Goal: Navigation & Orientation: Understand site structure

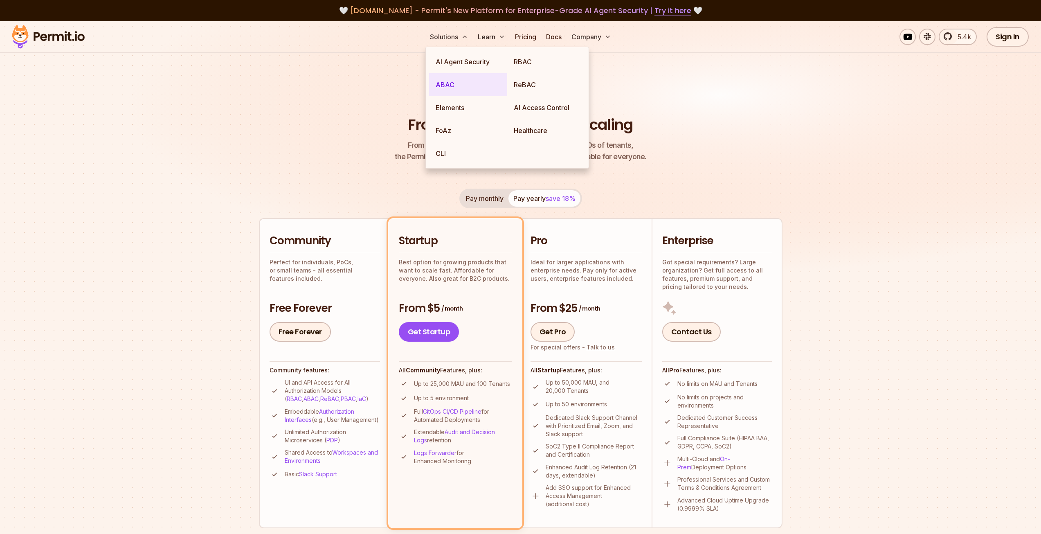
click at [444, 83] on link "ABAC" at bounding box center [468, 84] width 78 height 23
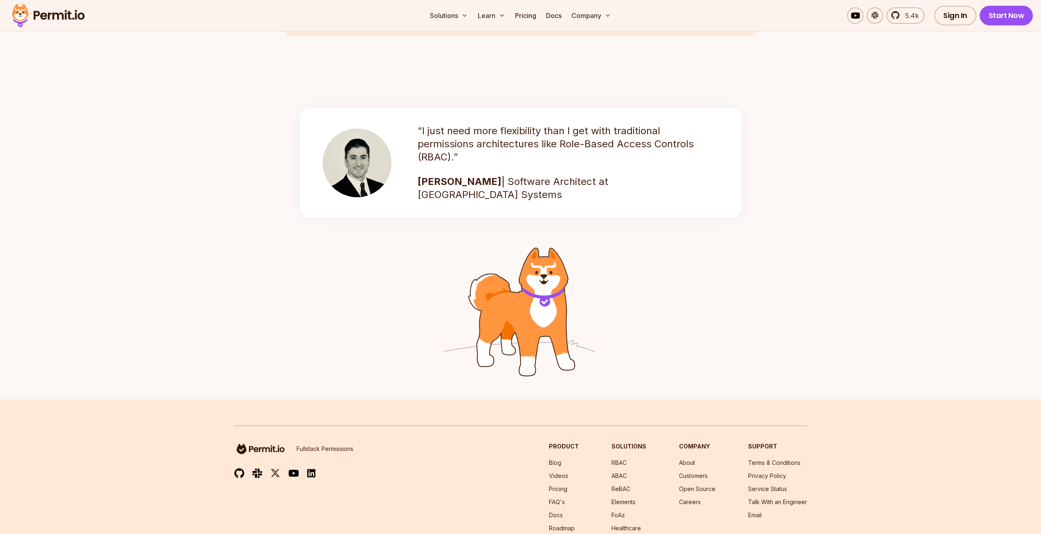
scroll to position [975, 0]
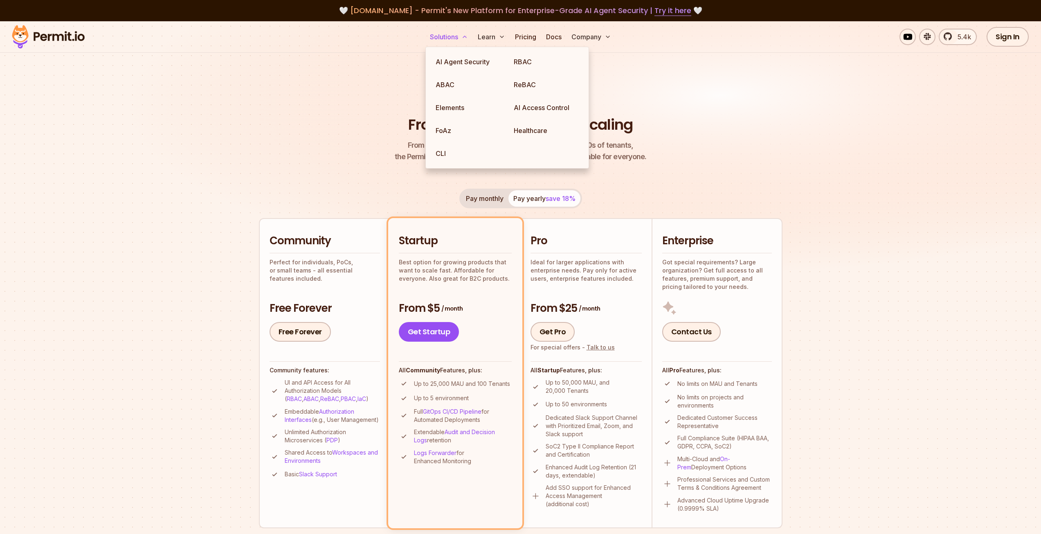
click at [449, 36] on button "Solutions" at bounding box center [449, 37] width 45 height 16
click at [449, 104] on link "Elements" at bounding box center [468, 107] width 78 height 23
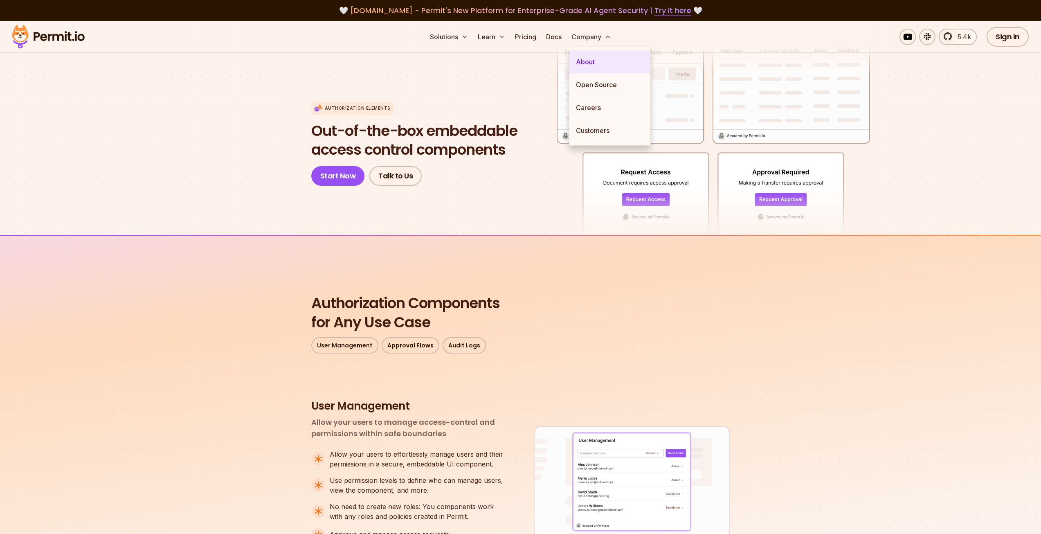
click at [590, 65] on link "About" at bounding box center [609, 61] width 81 height 23
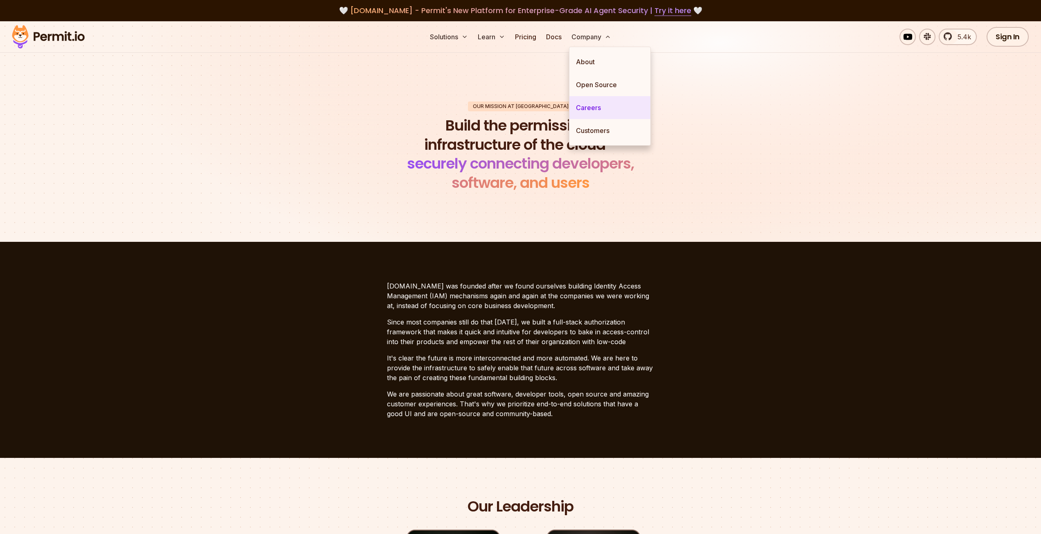
click at [590, 109] on link "Careers" at bounding box center [609, 107] width 81 height 23
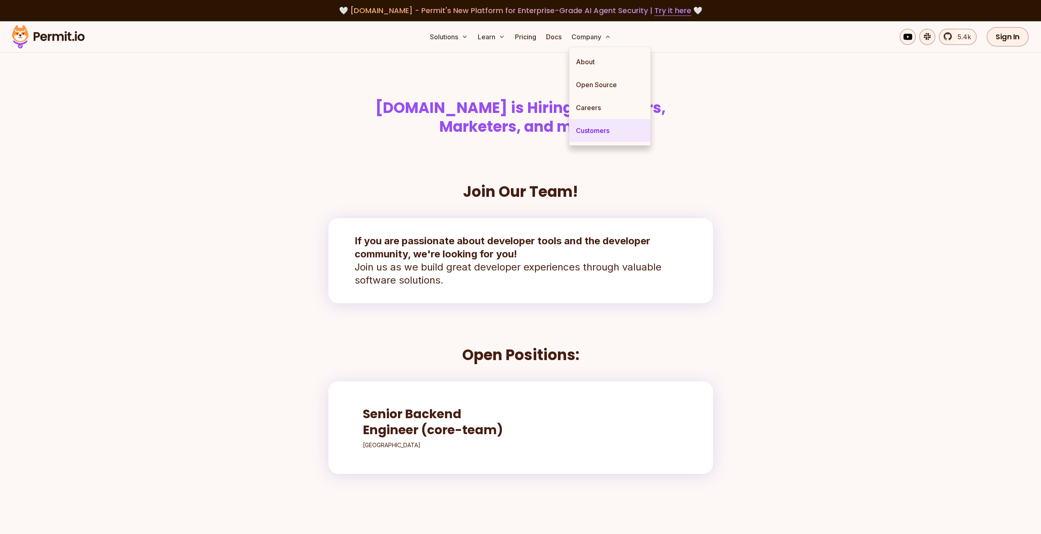
click at [604, 132] on link "Customers" at bounding box center [609, 130] width 81 height 23
